Goal: Check status: Check status

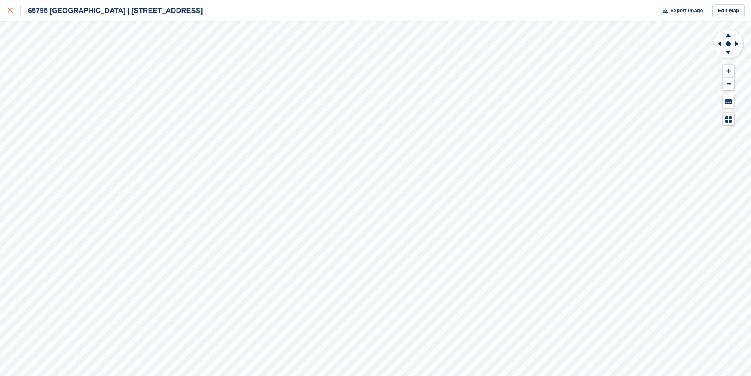
click at [10, 11] on icon at bounding box center [10, 10] width 5 height 5
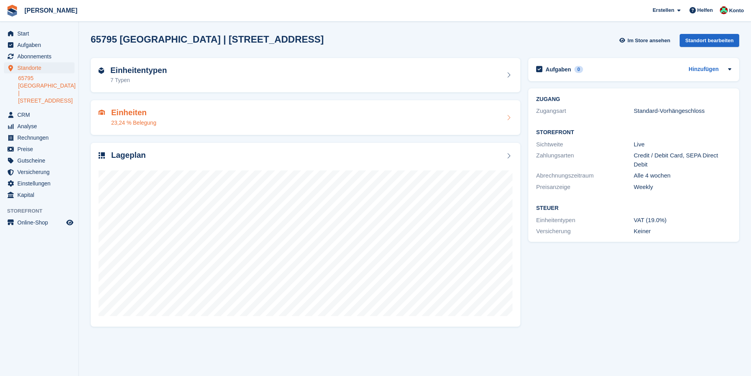
click at [196, 121] on div "Einheiten 23,24 % Belegung" at bounding box center [306, 117] width 414 height 19
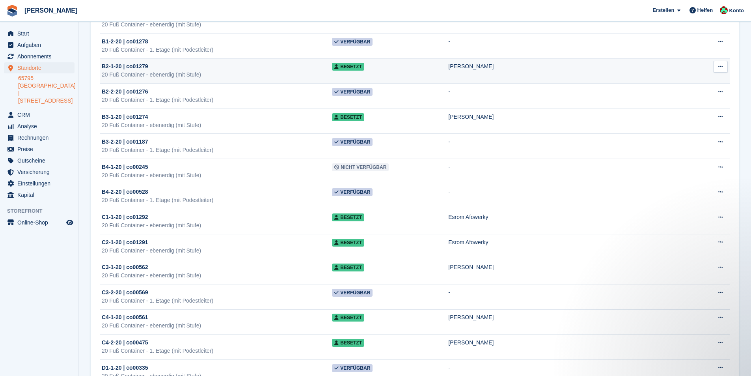
scroll to position [252, 0]
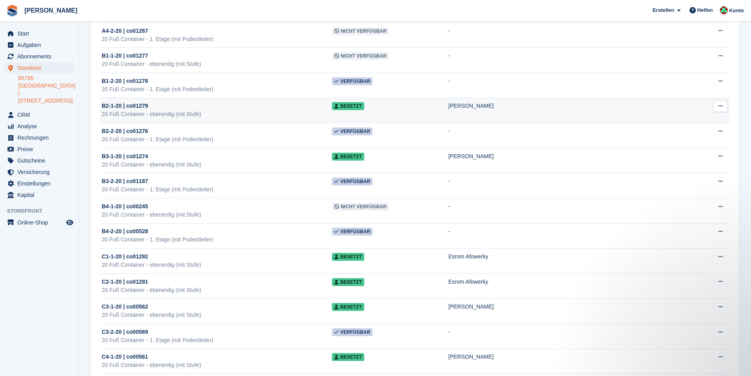
click at [219, 102] on div "B2-1-20 | co01279" at bounding box center [217, 106] width 230 height 8
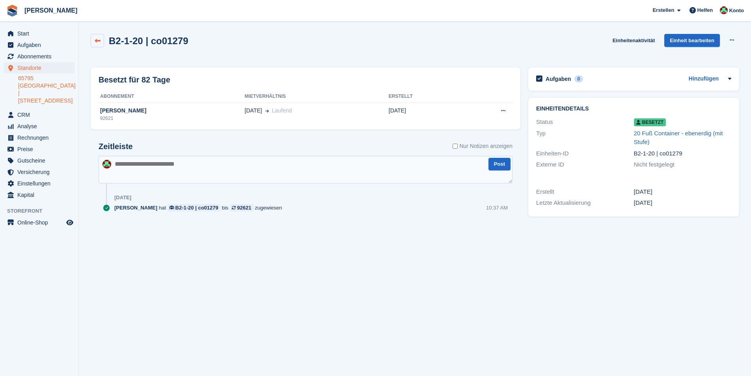
click at [95, 41] on icon at bounding box center [98, 41] width 6 height 6
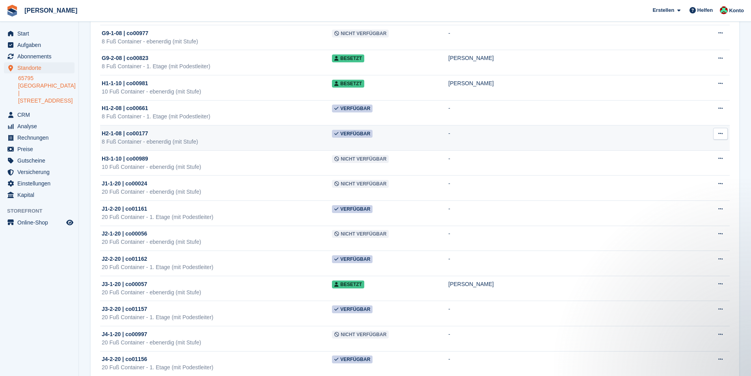
scroll to position [2067, 0]
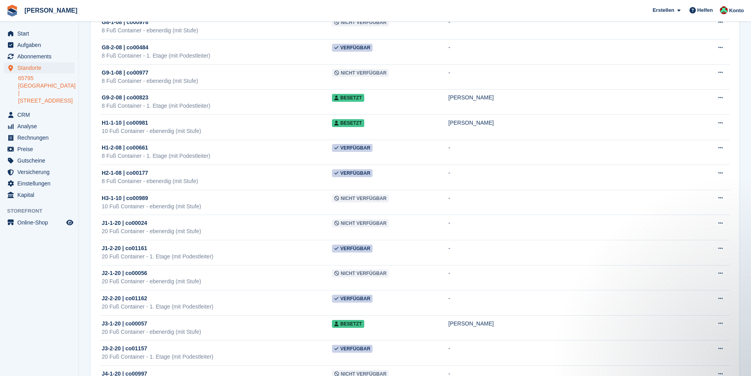
click at [68, 282] on aside "Start Aufgaben Abonnements Abonnements Abonnements Preiserhöhungen NEU Preiserh…" at bounding box center [39, 190] width 78 height 336
